Goal: Transaction & Acquisition: Purchase product/service

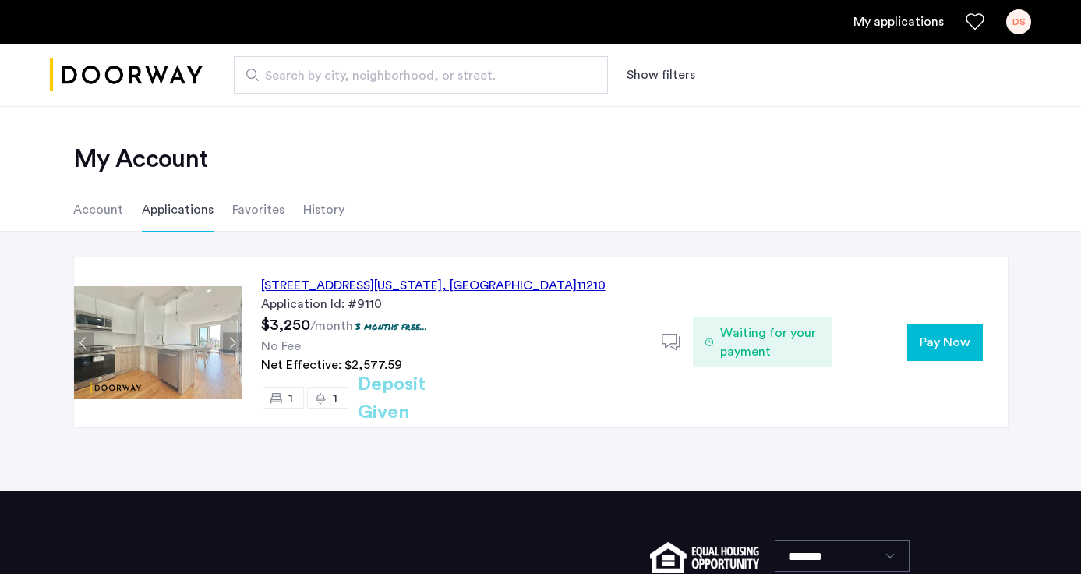
click at [959, 341] on span "Pay Now" at bounding box center [945, 342] width 51 height 19
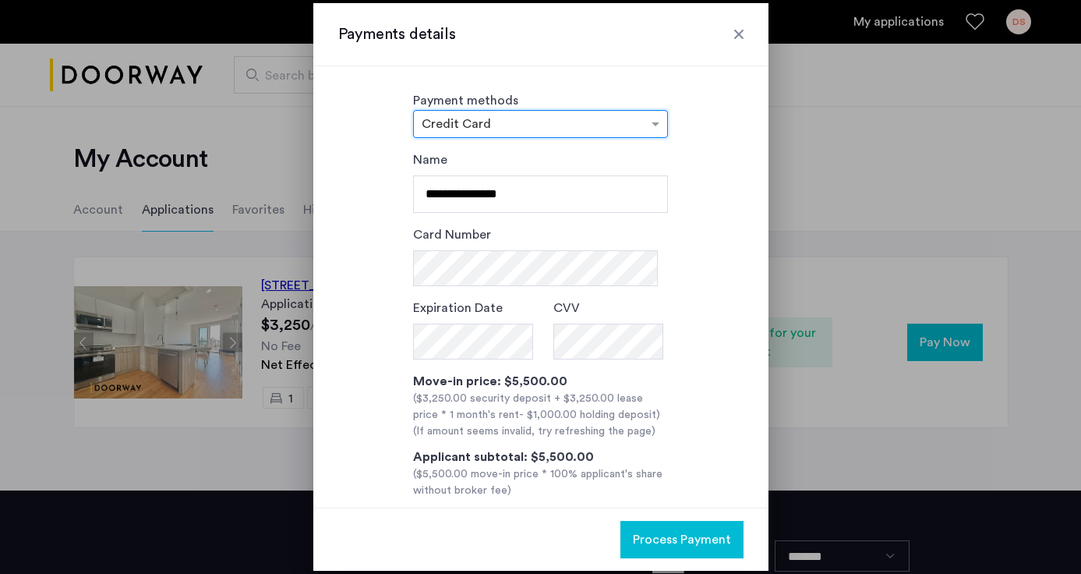
click at [742, 33] on div at bounding box center [739, 35] width 16 height 16
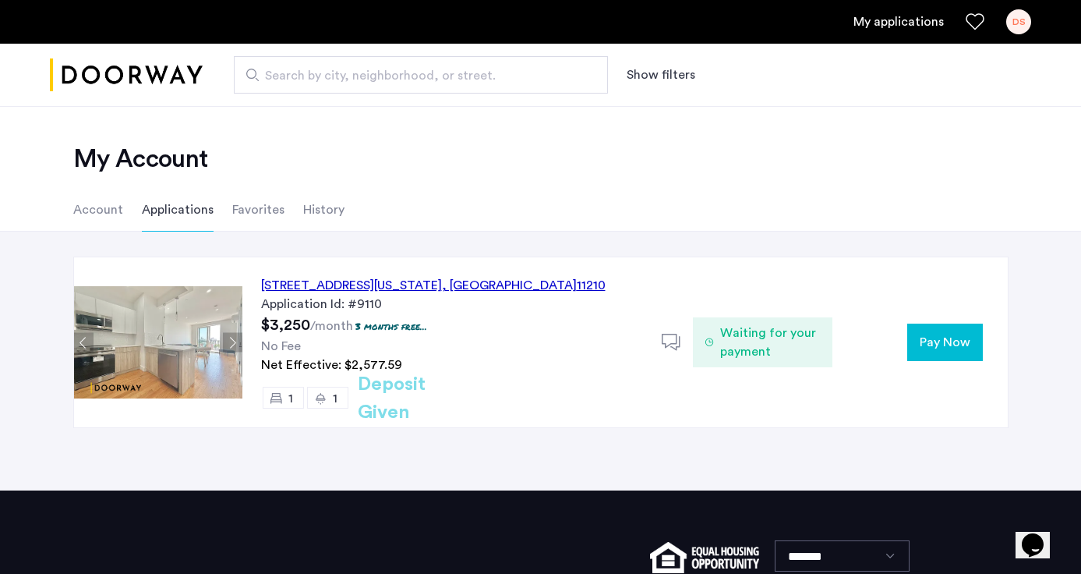
click at [931, 342] on span "Pay Now" at bounding box center [945, 342] width 51 height 19
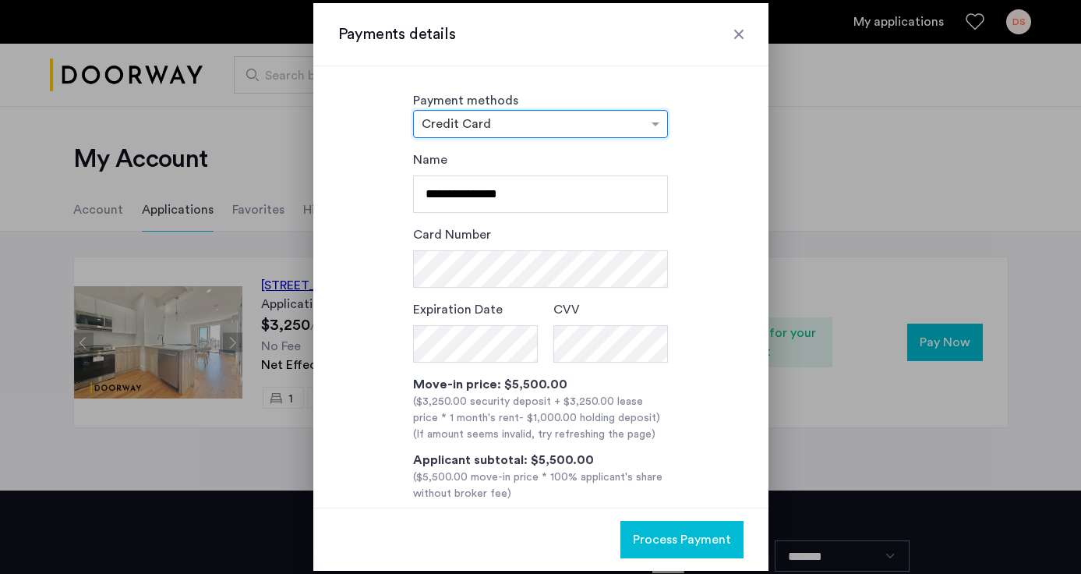
click at [520, 131] on div at bounding box center [540, 124] width 253 height 19
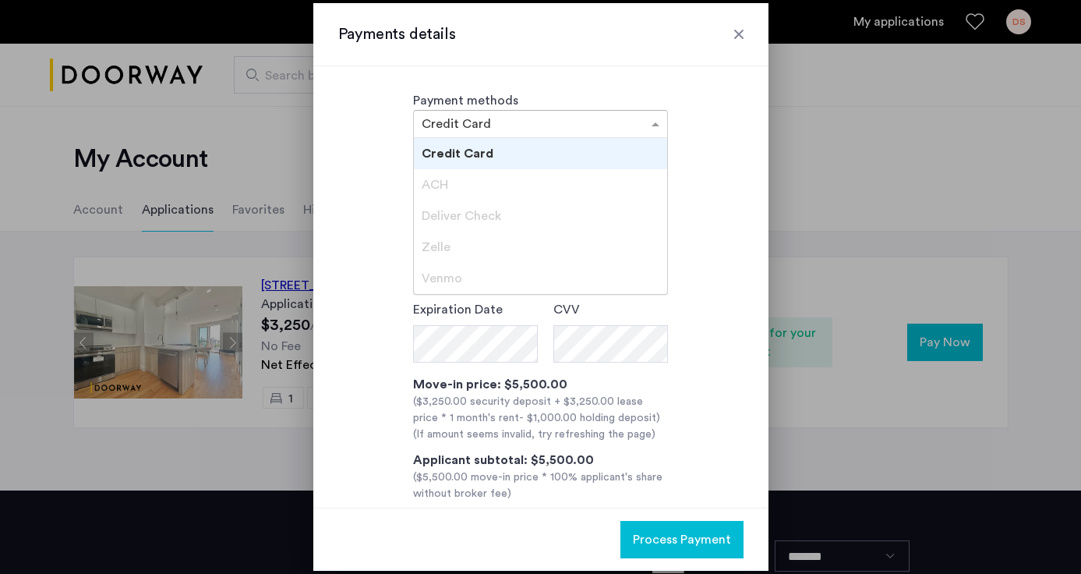
click at [504, 121] on input "text" at bounding box center [525, 125] width 207 height 11
click at [370, 161] on div "**********" at bounding box center [540, 347] width 405 height 395
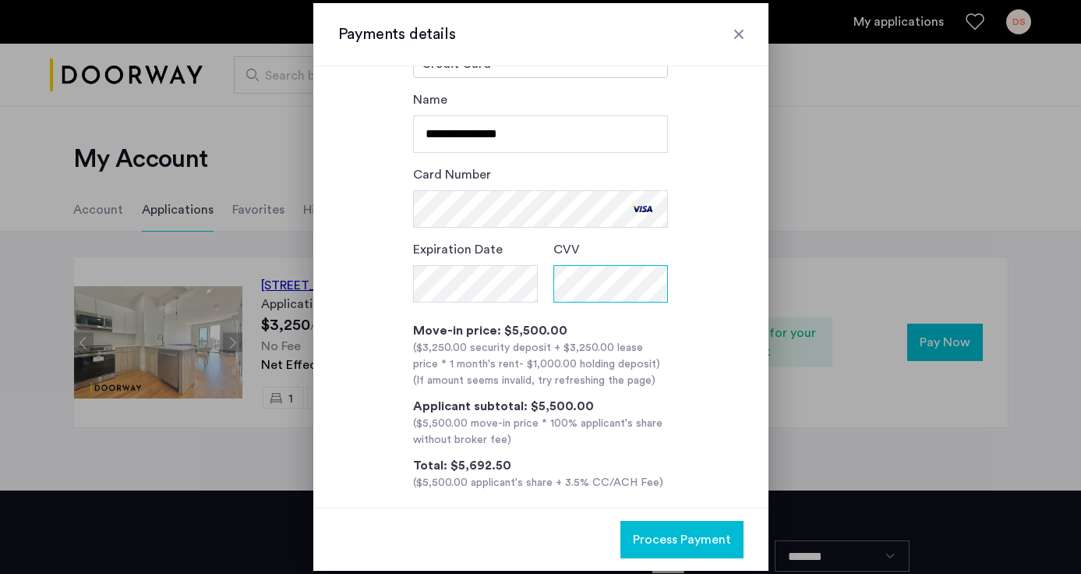
scroll to position [76, 0]
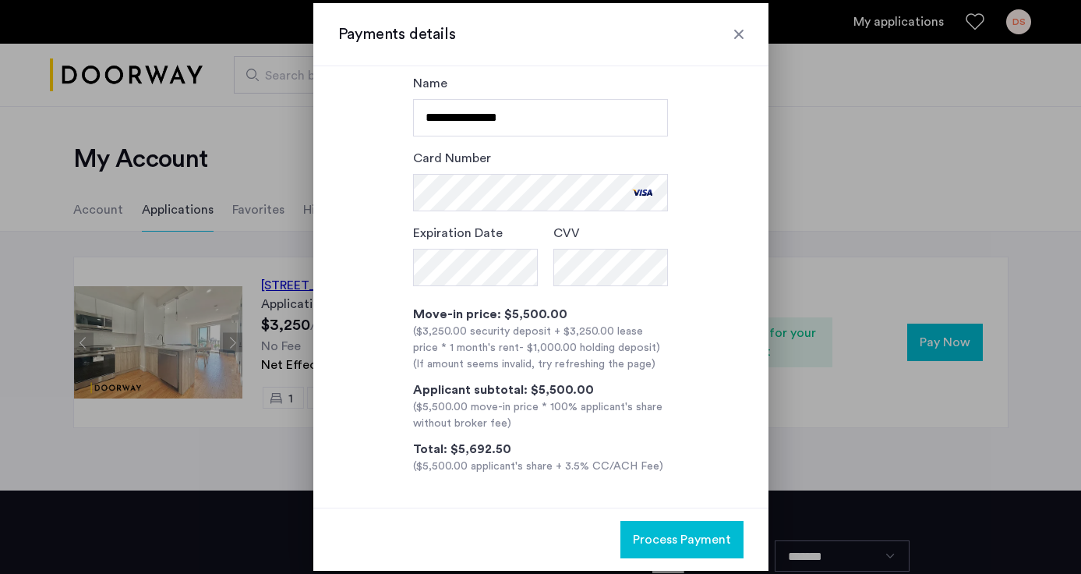
click at [685, 539] on span "Process Payment" at bounding box center [682, 539] width 98 height 19
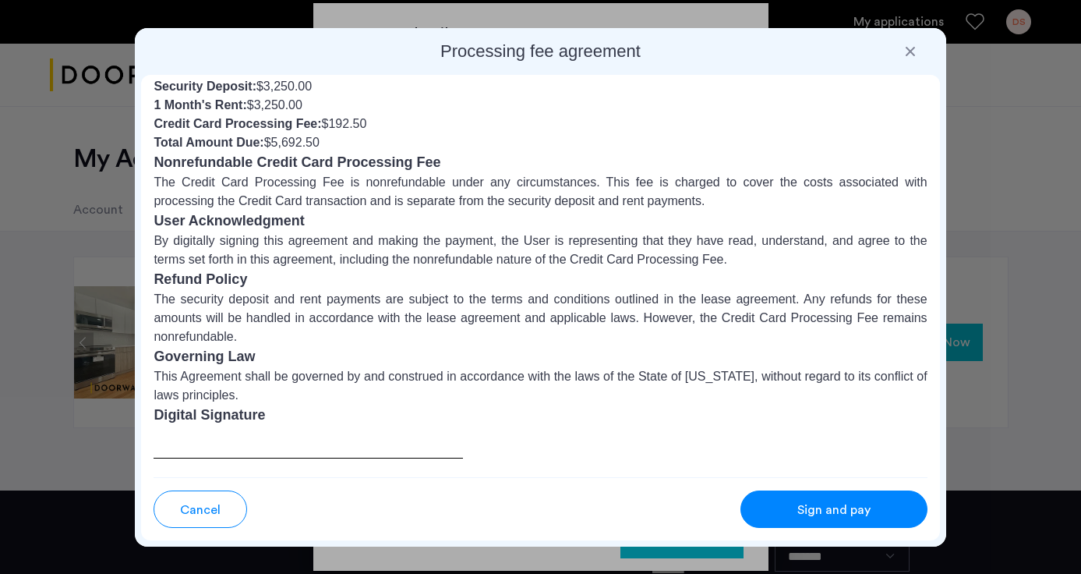
scroll to position [159, 0]
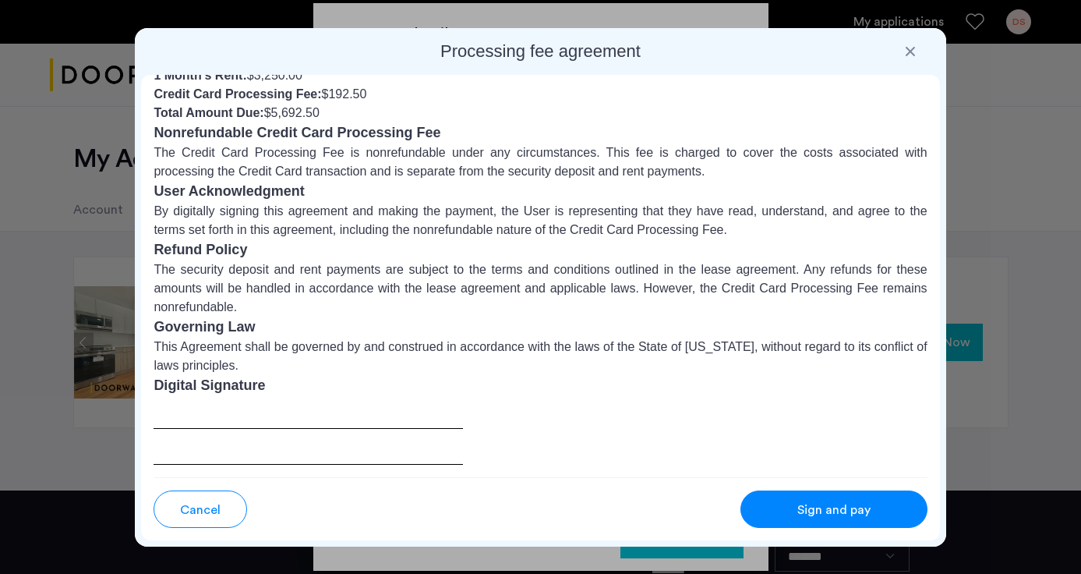
click at [809, 501] on span "Sign and pay" at bounding box center [834, 510] width 73 height 19
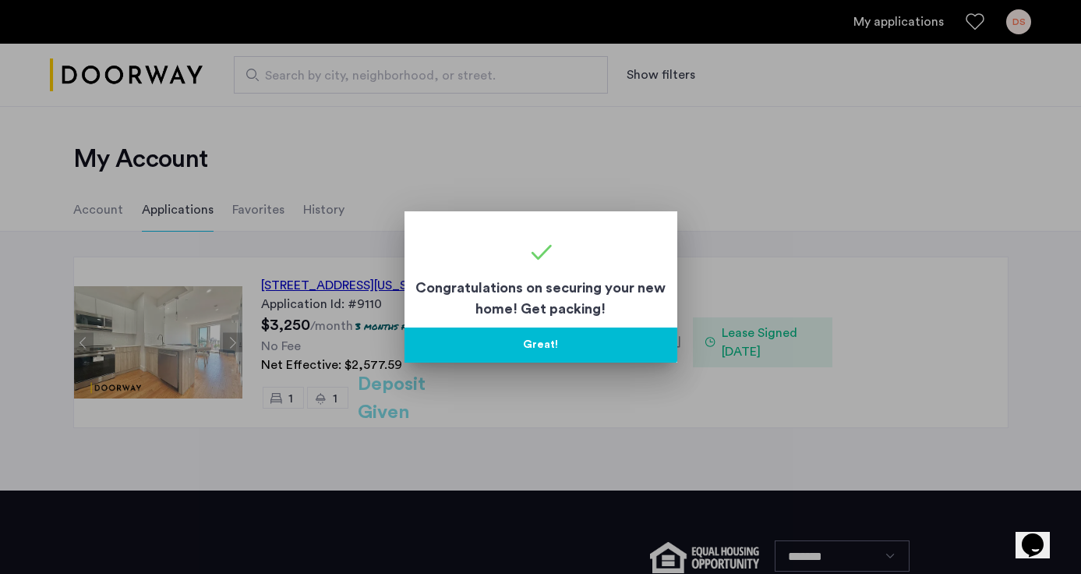
click at [559, 347] on button "Great!" at bounding box center [541, 344] width 273 height 35
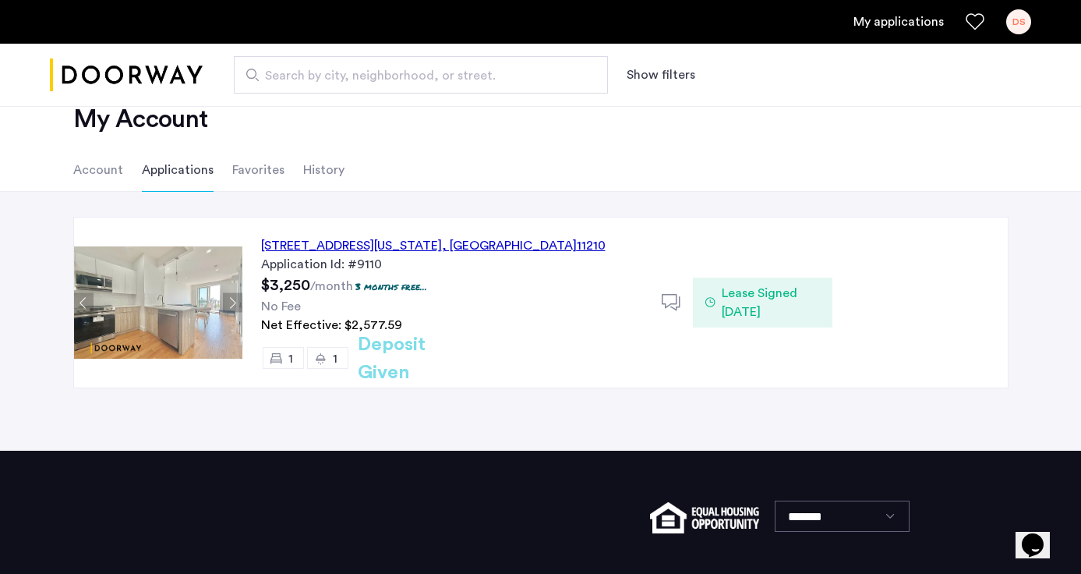
scroll to position [62, 0]
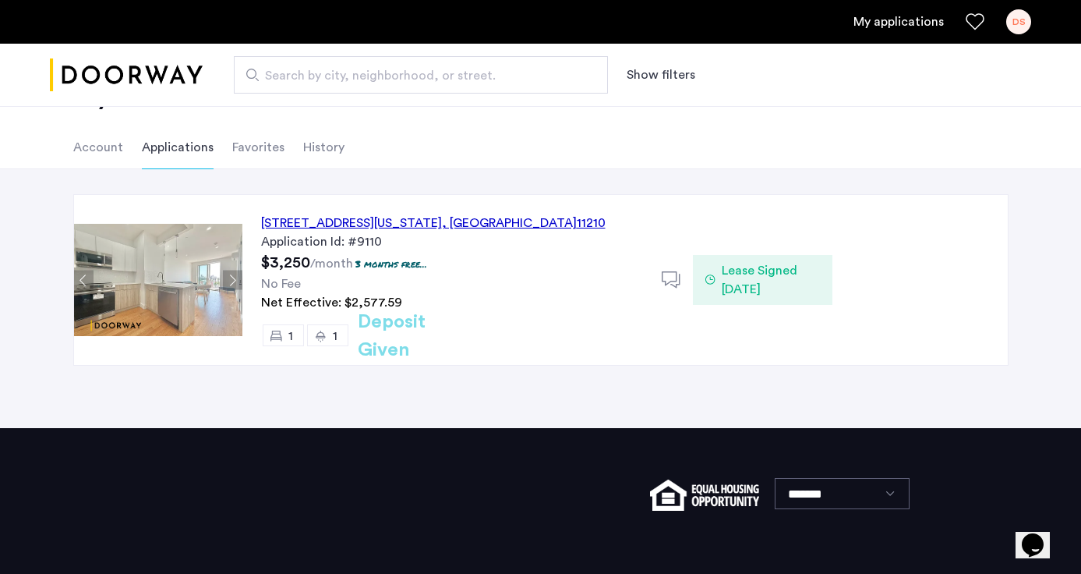
click at [751, 289] on span "Lease Signed [DATE]" at bounding box center [771, 279] width 98 height 37
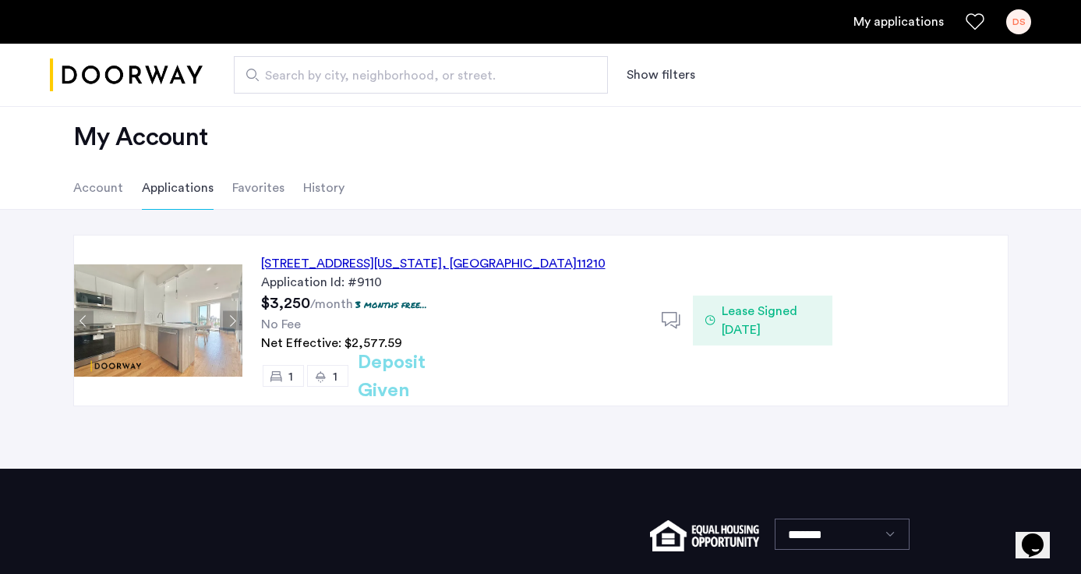
scroll to position [1, 0]
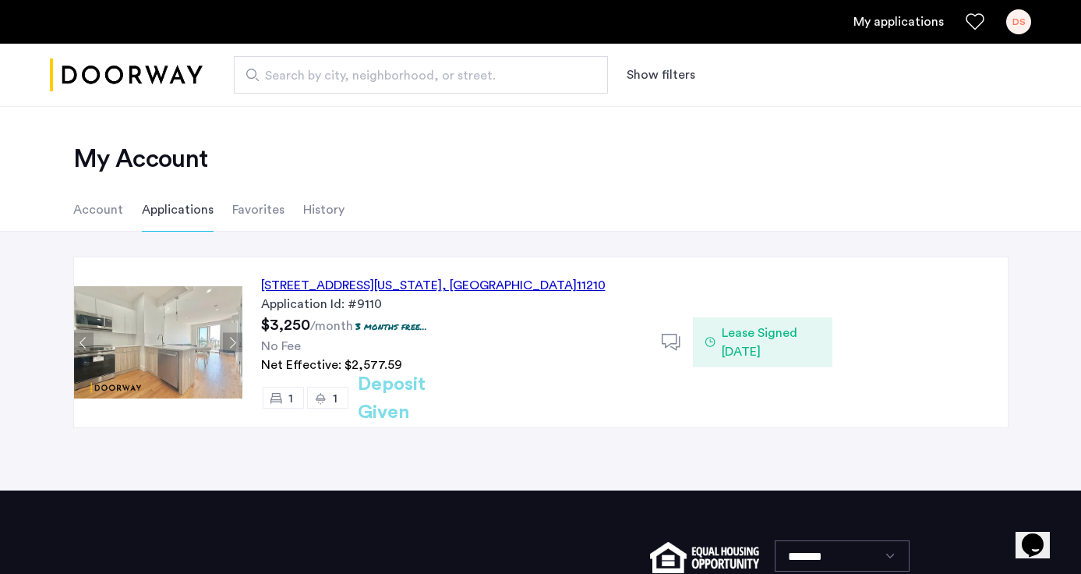
click at [754, 355] on span "Lease Signed [DATE]" at bounding box center [771, 342] width 98 height 37
click at [434, 290] on div "1644 New York Avenue, Unit 4F, Brooklyn , NY 11210" at bounding box center [433, 285] width 345 height 19
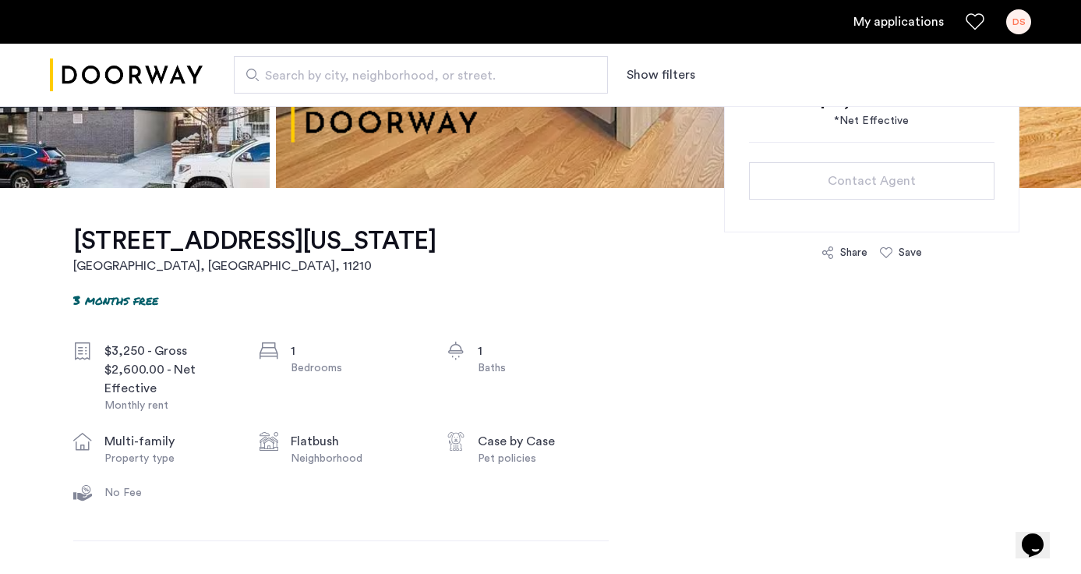
scroll to position [395, 0]
